Goal: Find specific page/section: Find specific page/section

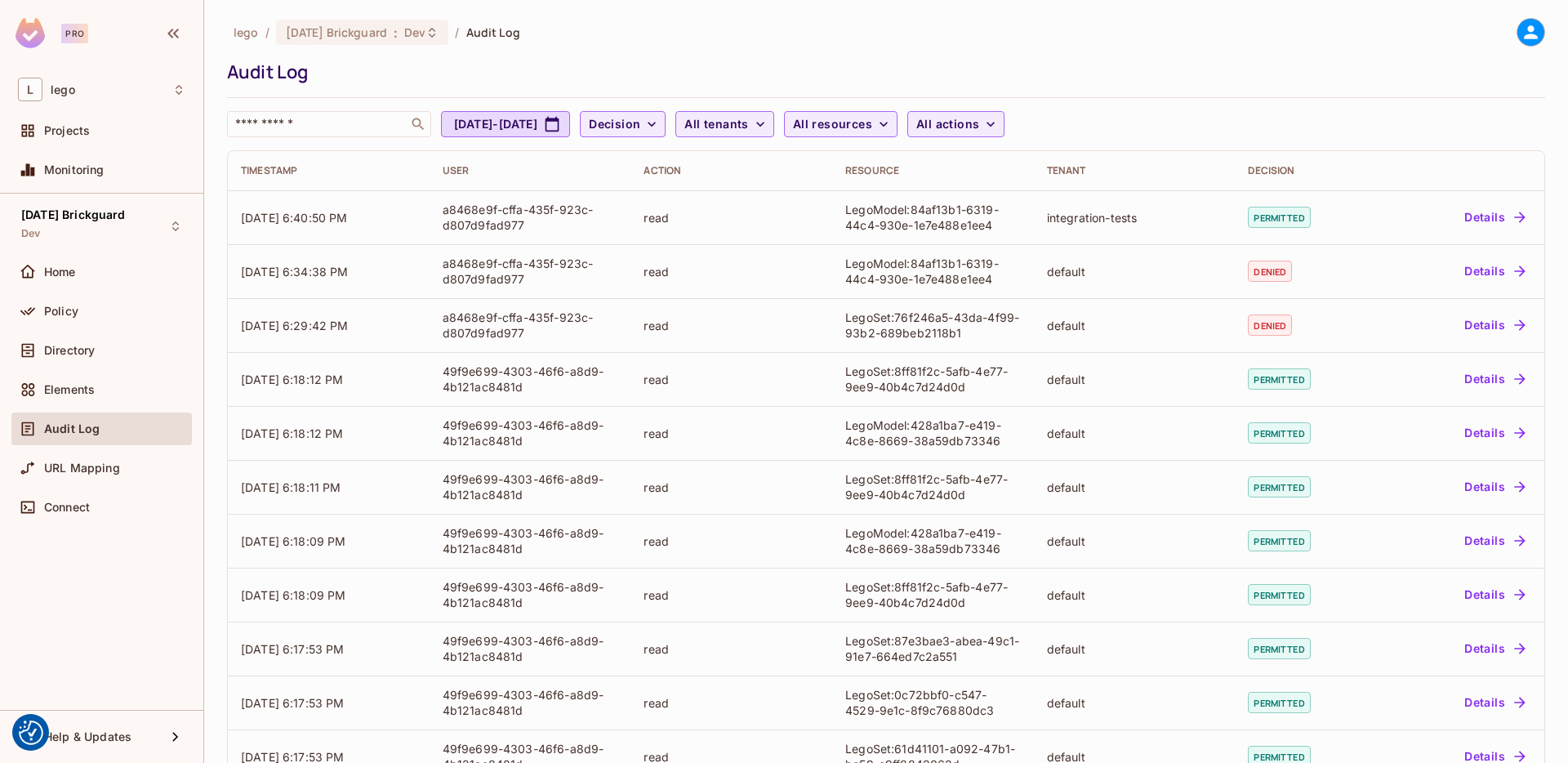
click at [1148, 49] on div "lego / [DATE] Brickguard : Dev / Audit Log Audit Log ​ [DATE] - [DATE] Decision…" at bounding box center [886, 77] width 1318 height 119
